Goal: Task Accomplishment & Management: Manage account settings

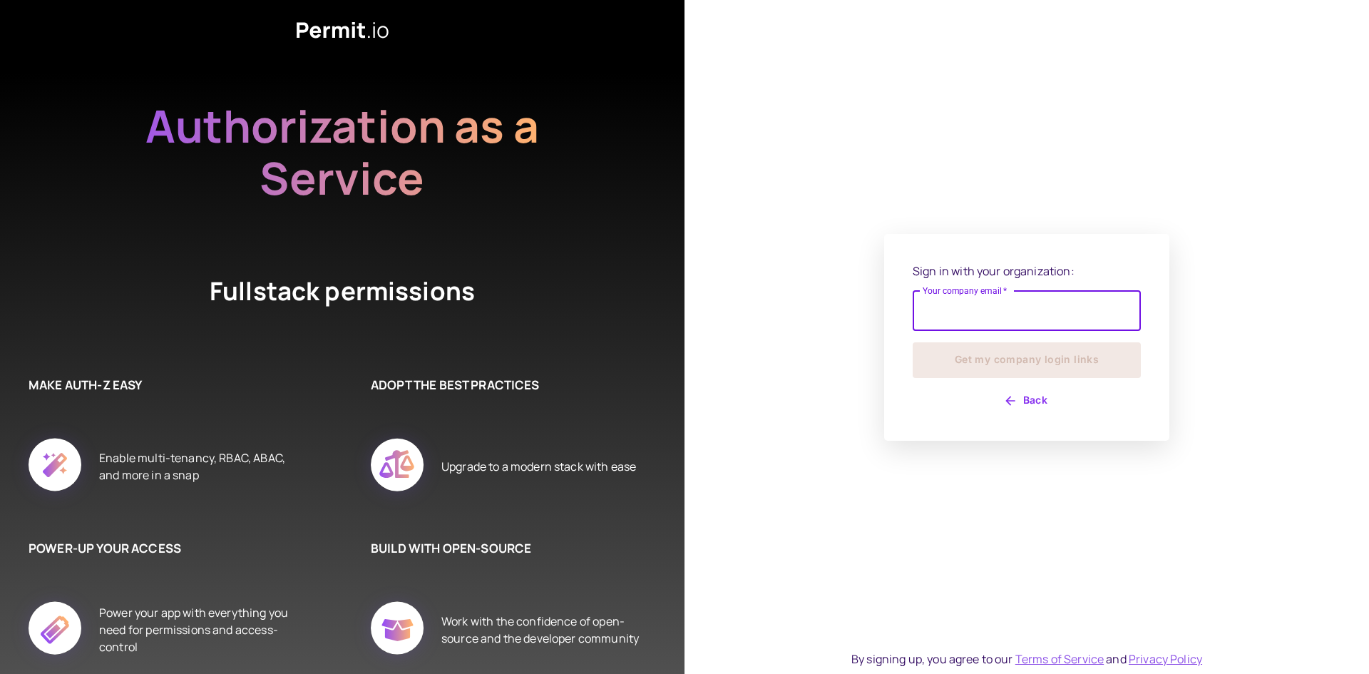
click at [1035, 315] on input "Your company email   *" at bounding box center [1027, 311] width 228 height 40
type input "**********"
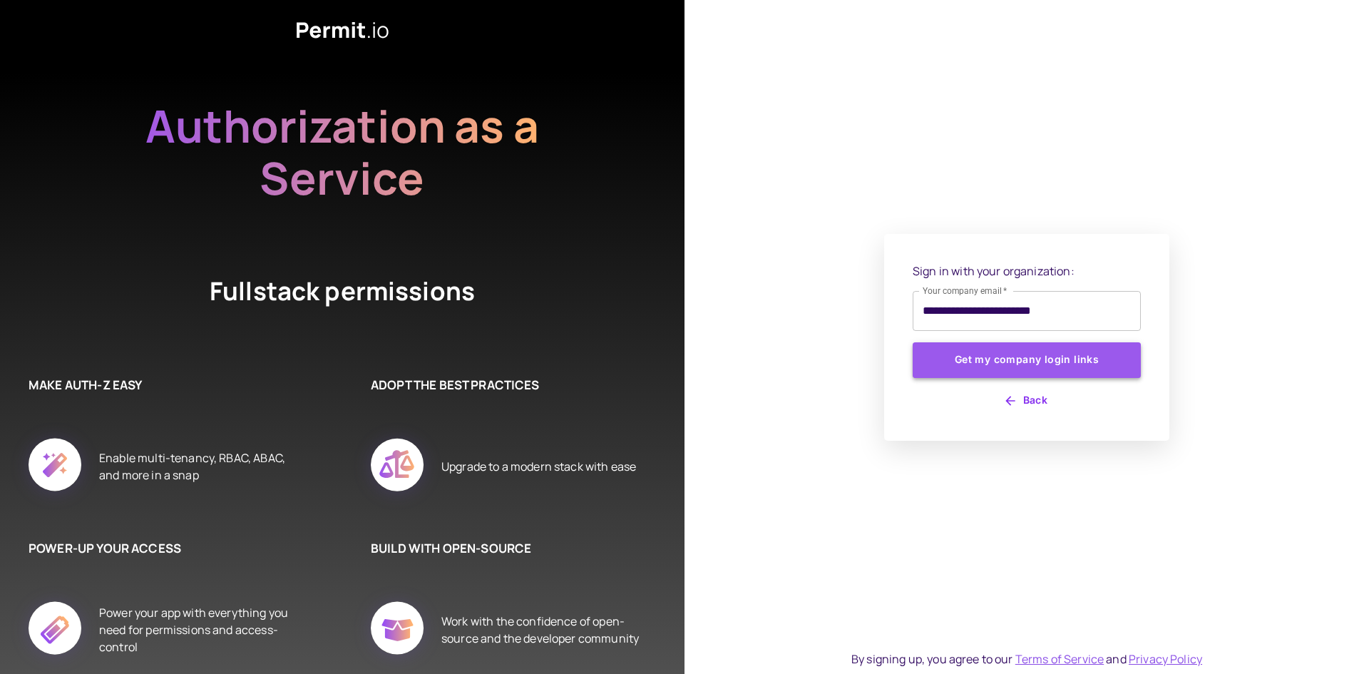
click at [1025, 361] on button "Get my company login links" at bounding box center [1027, 360] width 228 height 36
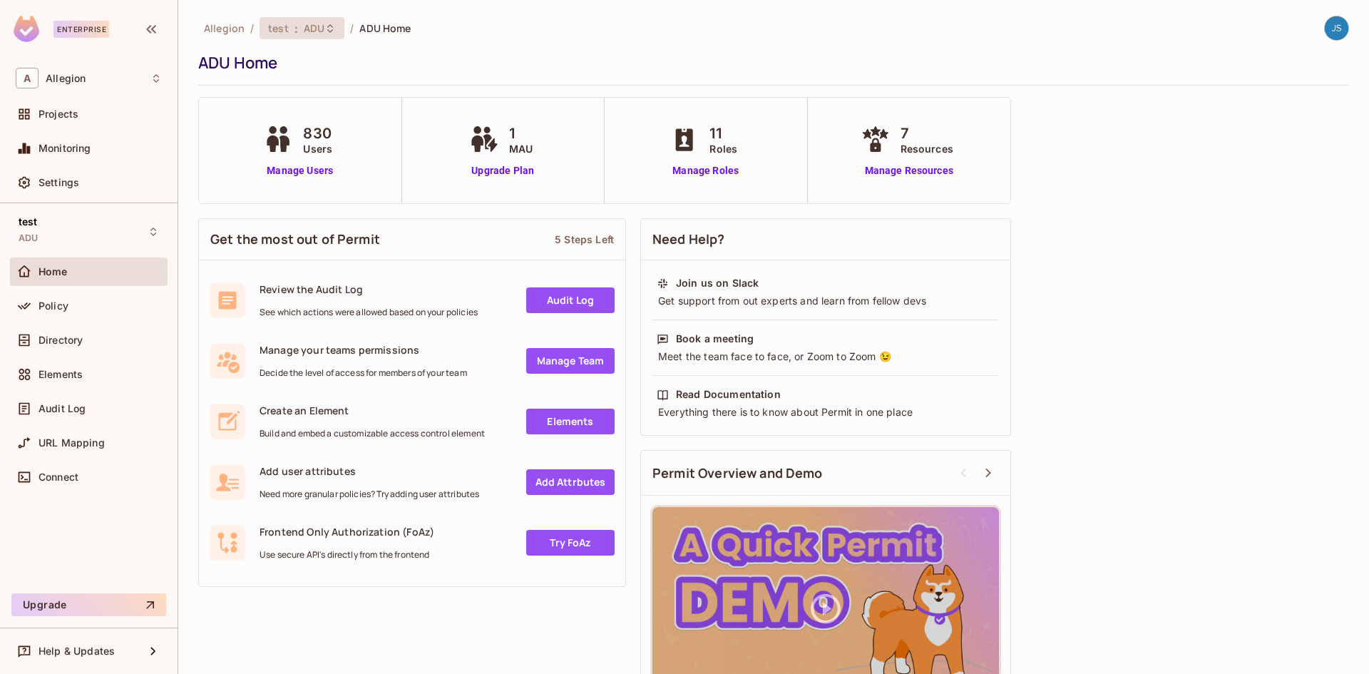
click at [311, 29] on span "ADU" at bounding box center [314, 28] width 21 height 14
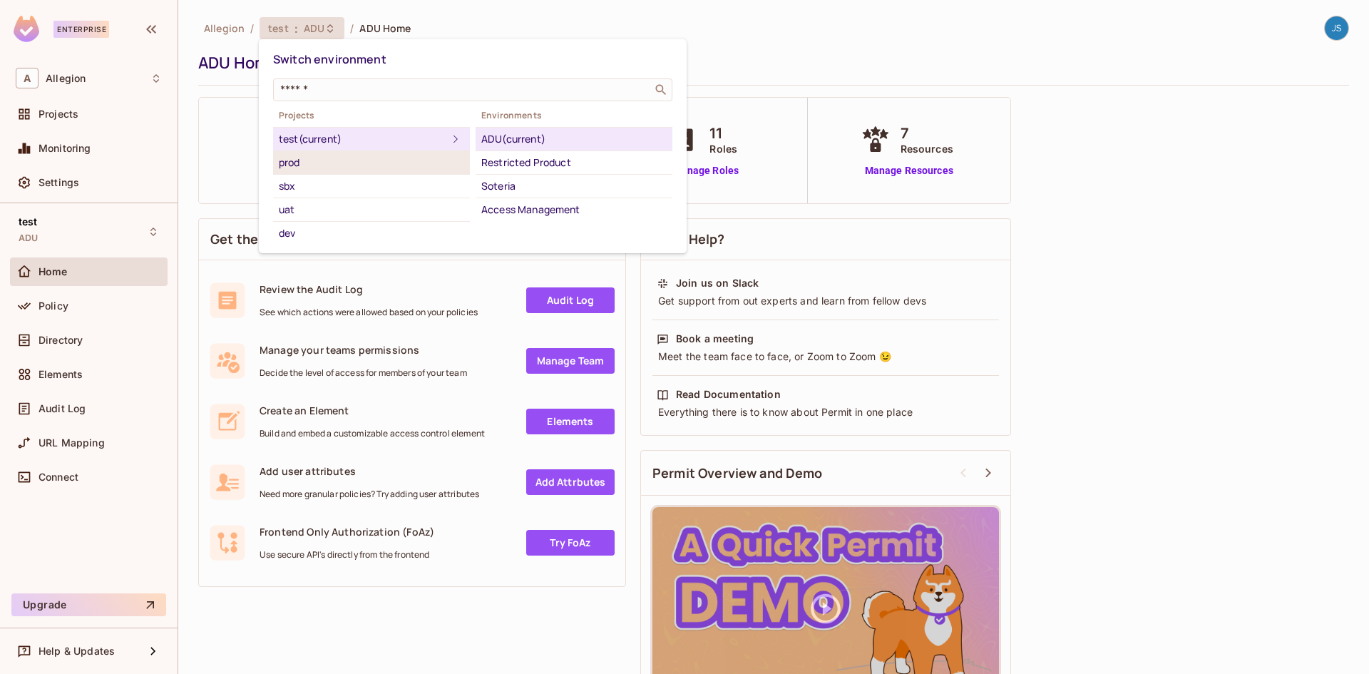
click at [330, 167] on div "prod" at bounding box center [371, 162] width 185 height 17
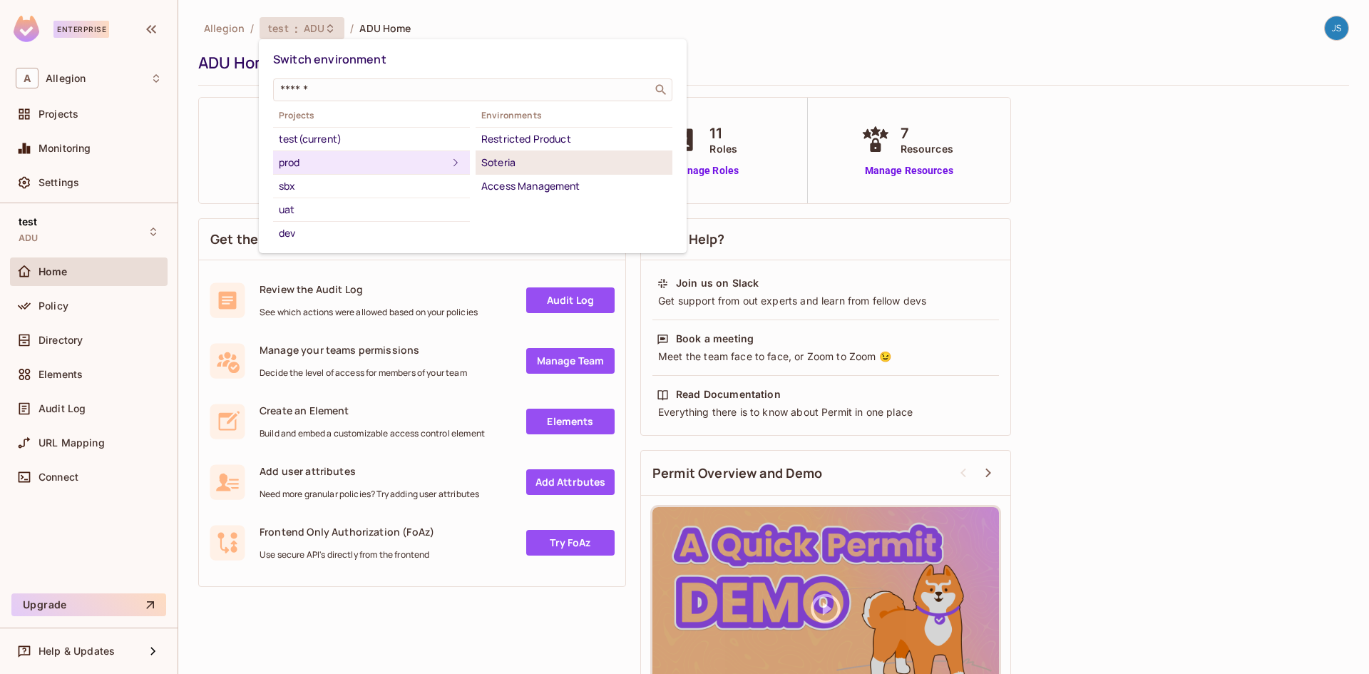
click at [529, 162] on div "Soteria" at bounding box center [573, 162] width 185 height 17
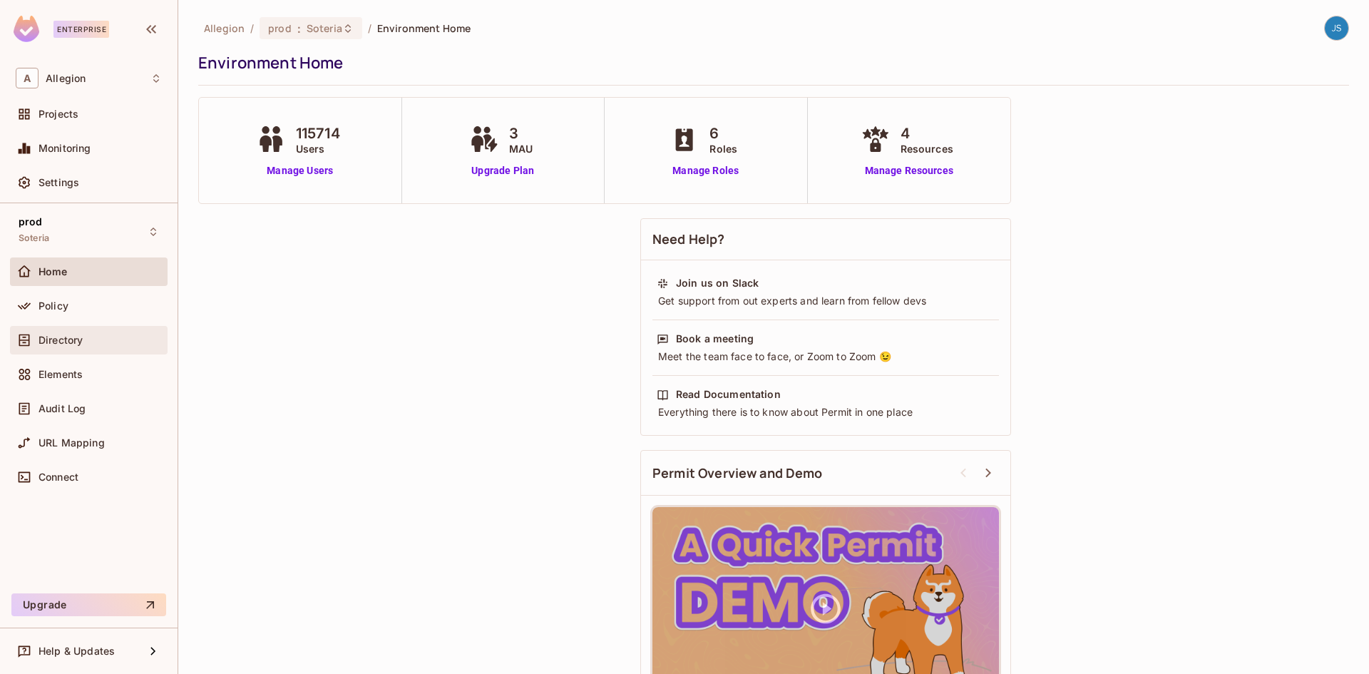
click at [42, 343] on span "Directory" at bounding box center [61, 340] width 44 height 11
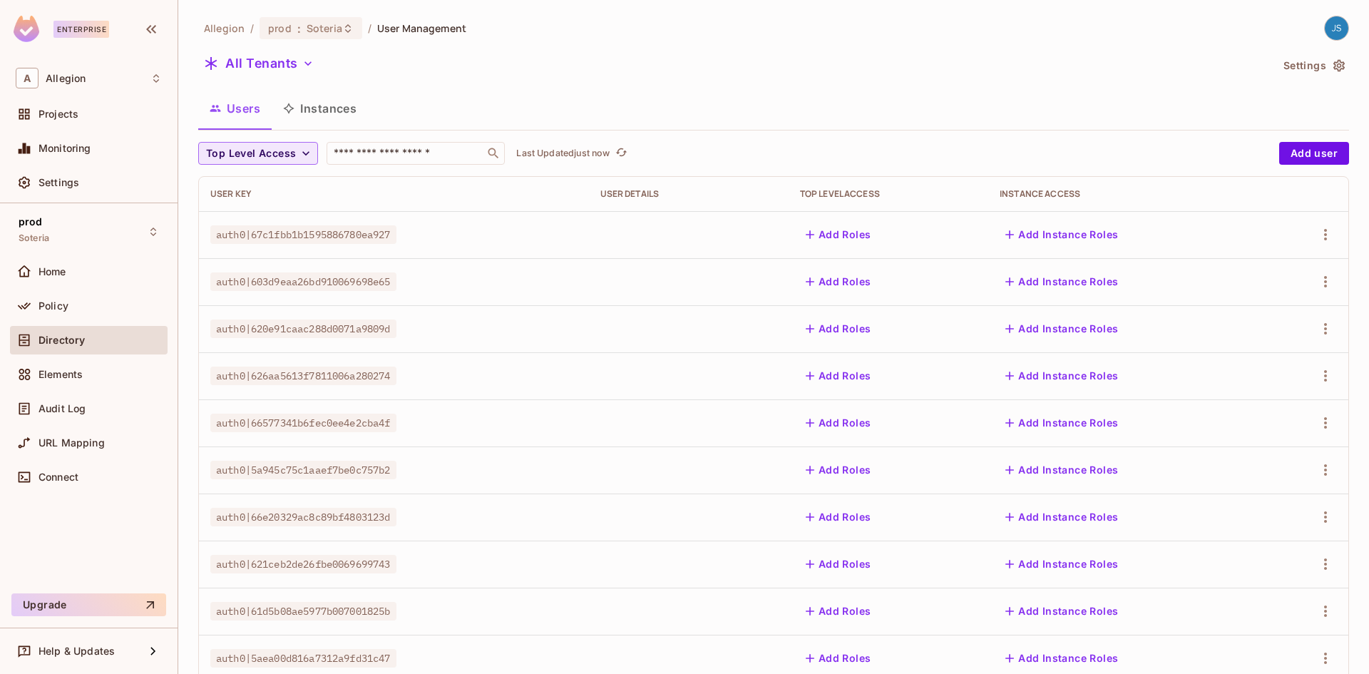
click at [299, 157] on icon "button" at bounding box center [306, 153] width 14 height 14
click at [422, 109] on div at bounding box center [684, 337] width 1369 height 674
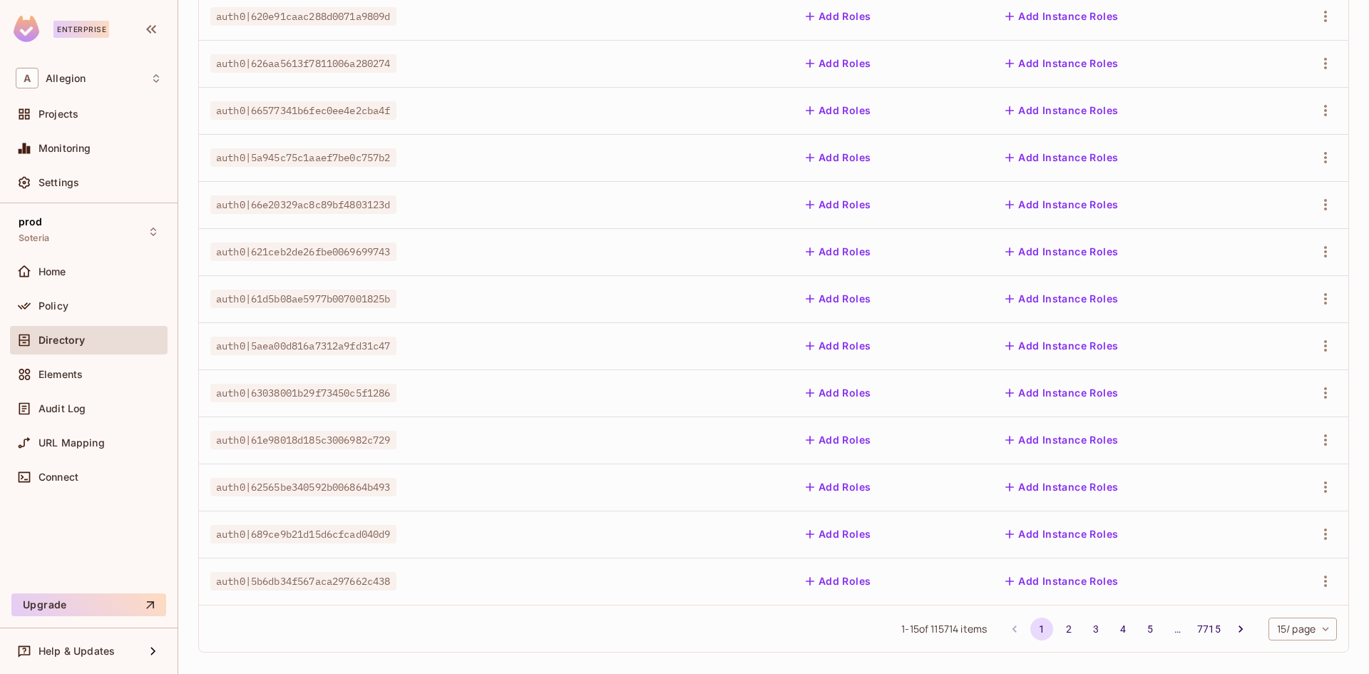
scroll to position [322, 0]
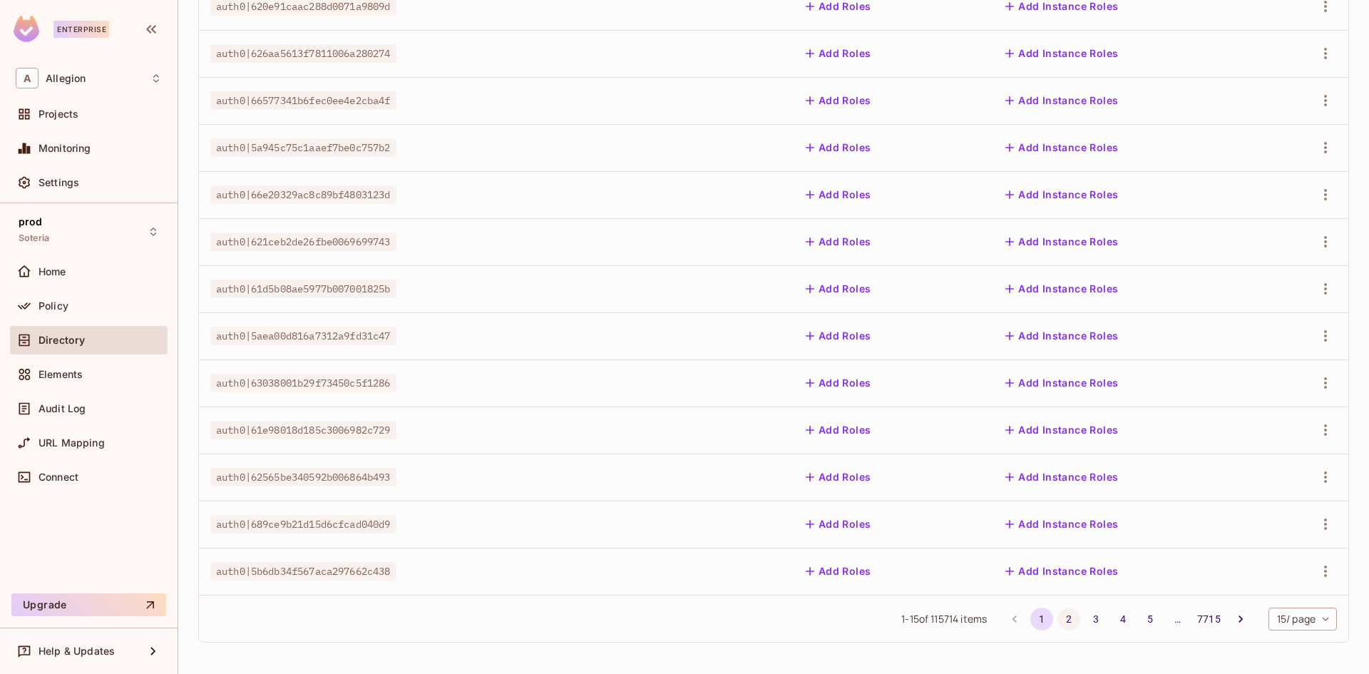
click at [1058, 615] on button "2" at bounding box center [1069, 619] width 23 height 23
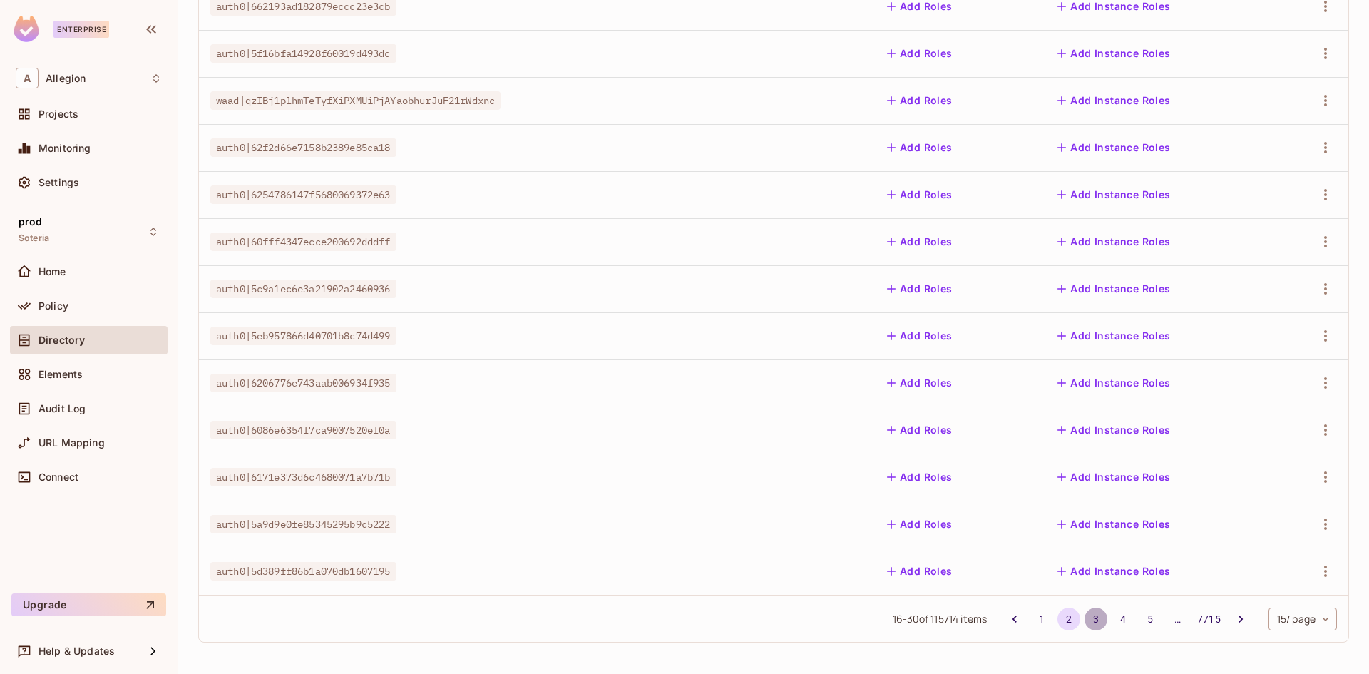
click at [1085, 620] on button "3" at bounding box center [1096, 619] width 23 height 23
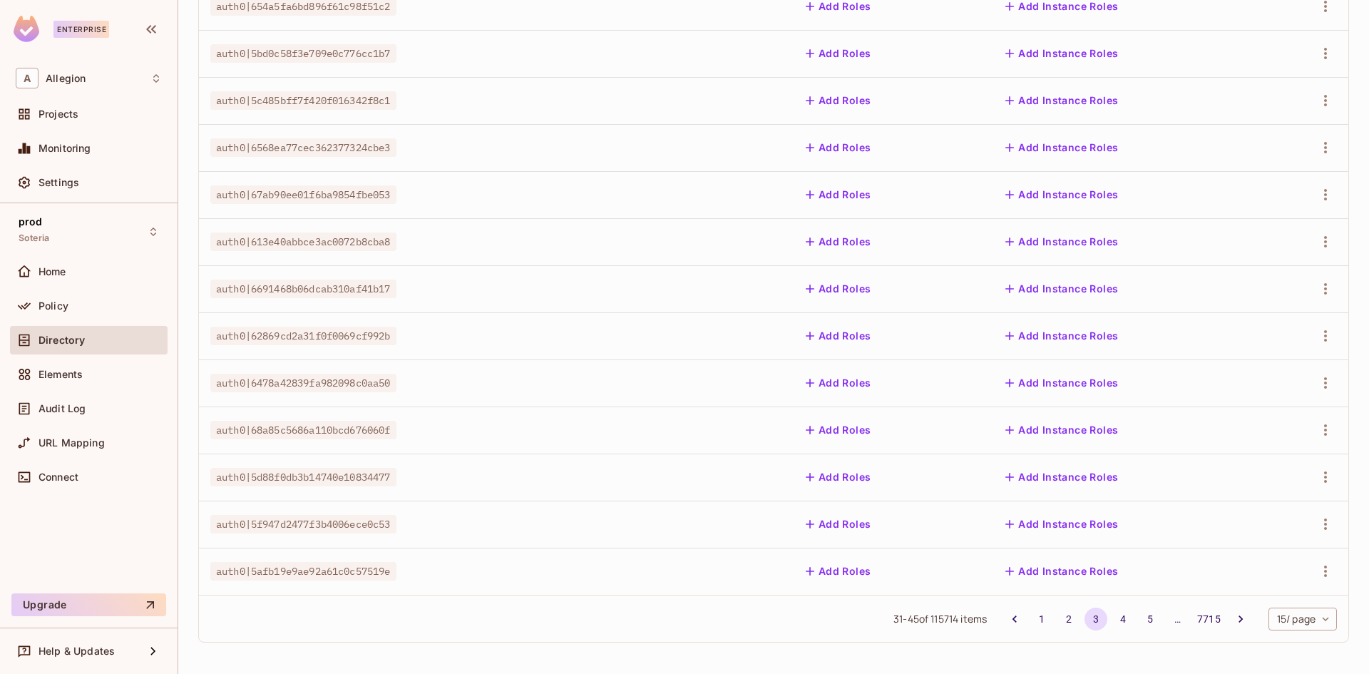
scroll to position [0, 0]
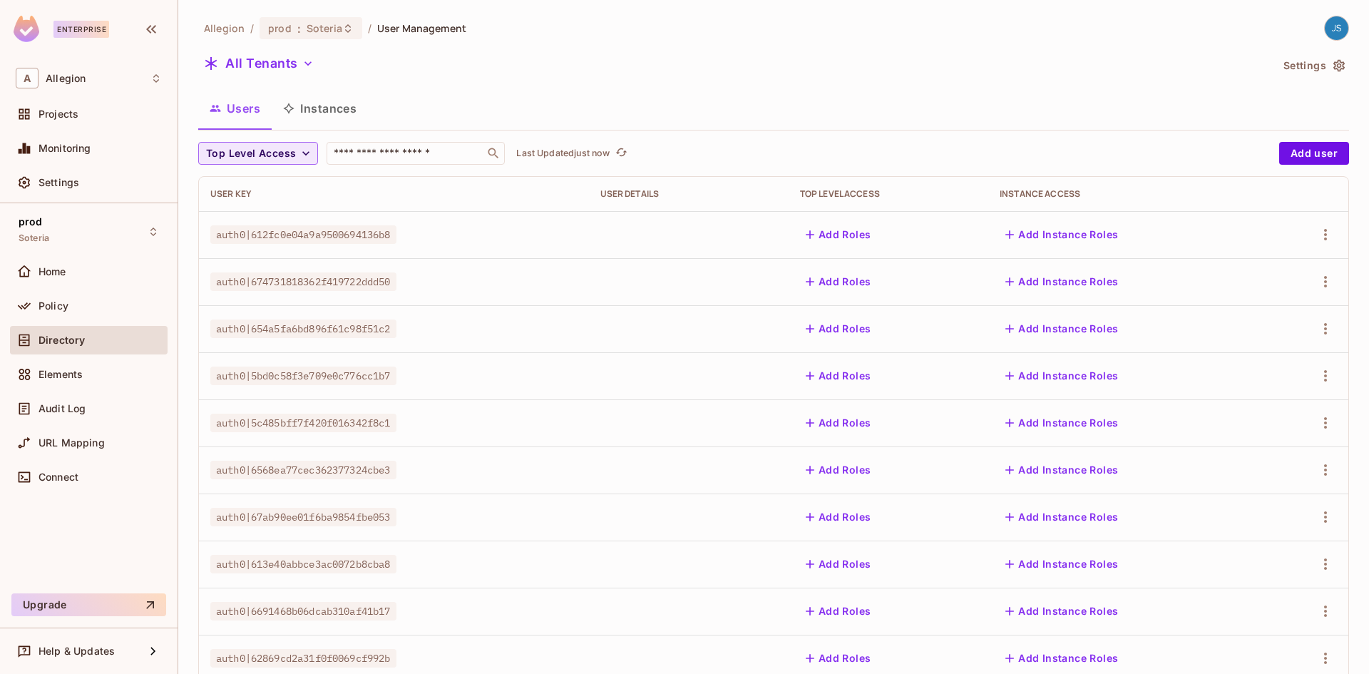
click at [245, 106] on button "Users" at bounding box center [234, 109] width 73 height 36
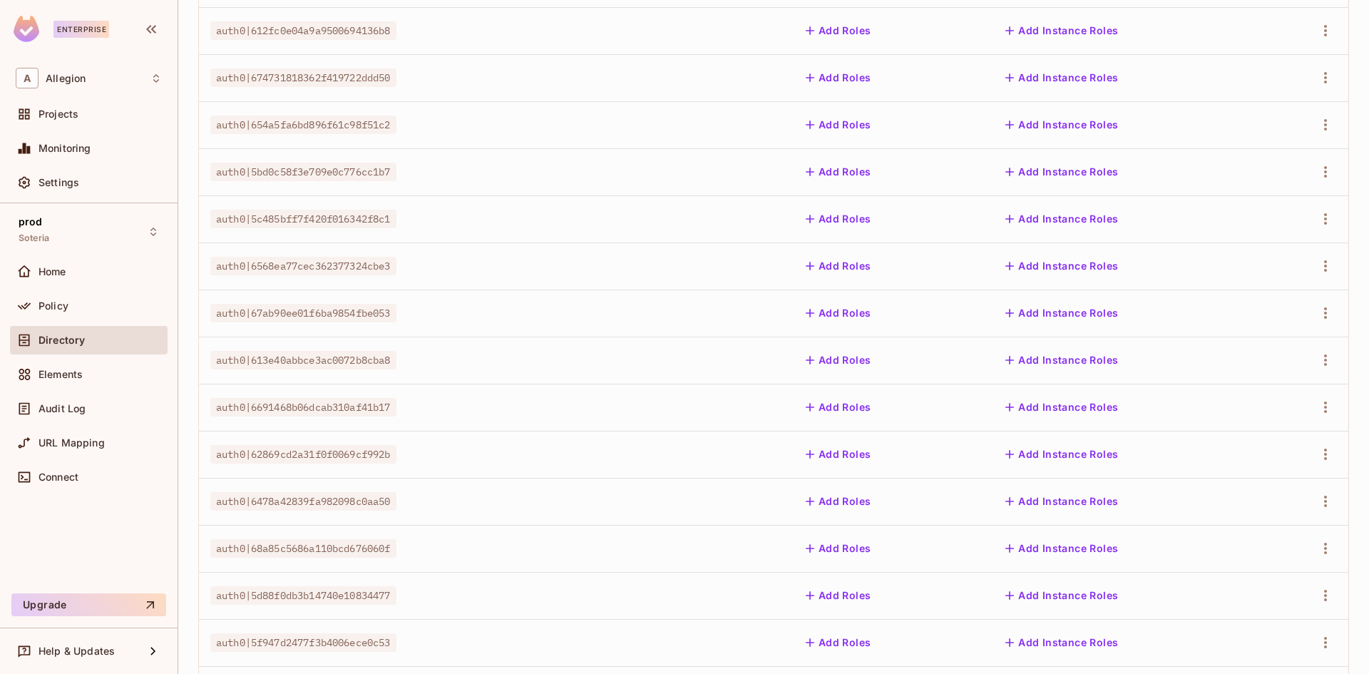
scroll to position [322, 0]
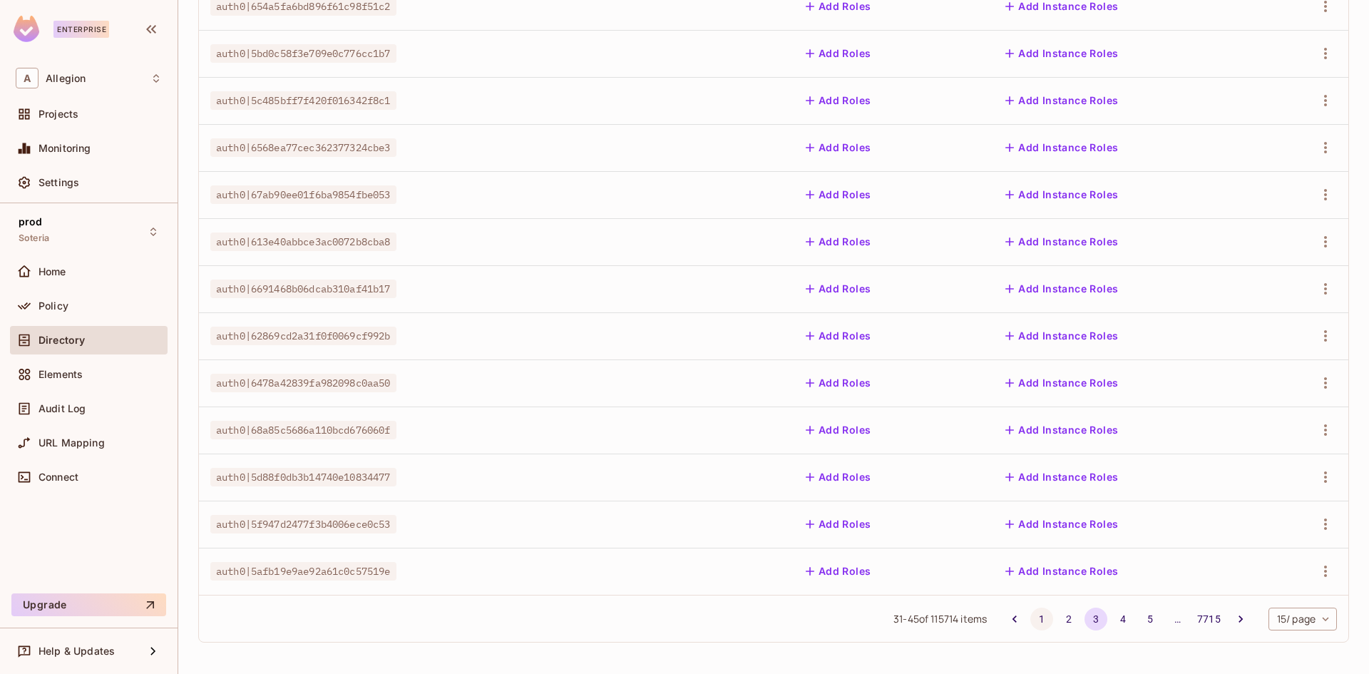
click at [1031, 616] on button "1" at bounding box center [1042, 619] width 23 height 23
